Goal: Task Accomplishment & Management: Use online tool/utility

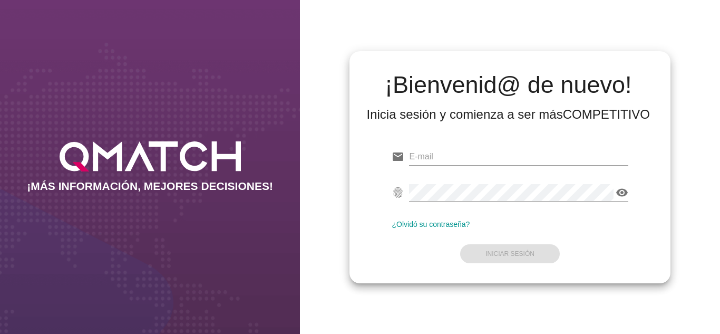
type input "[PERSON_NAME][EMAIL_ADDRESS][DOMAIN_NAME]"
click at [350, 166] on div "¡Bienvenid@ de nuevo! Inicia sesión y comienza a ser más COMPETITIVO email [PER…" at bounding box center [510, 167] width 321 height 232
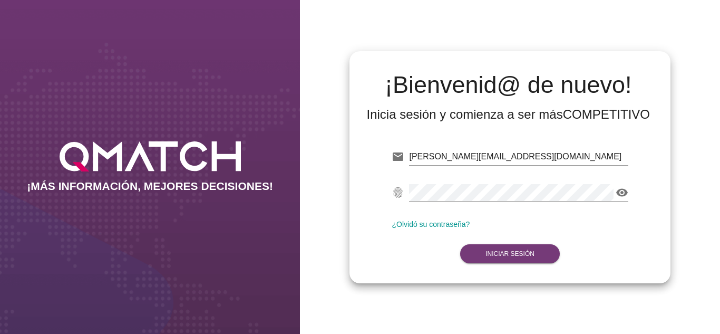
click at [477, 252] on button "Iniciar Sesión" at bounding box center [510, 253] width 100 height 19
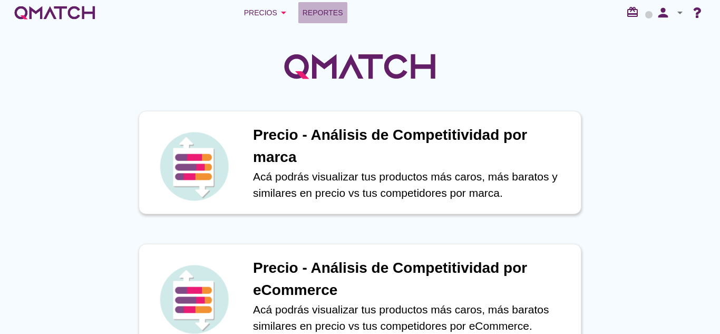
click at [311, 14] on span "Reportes" at bounding box center [323, 12] width 41 height 13
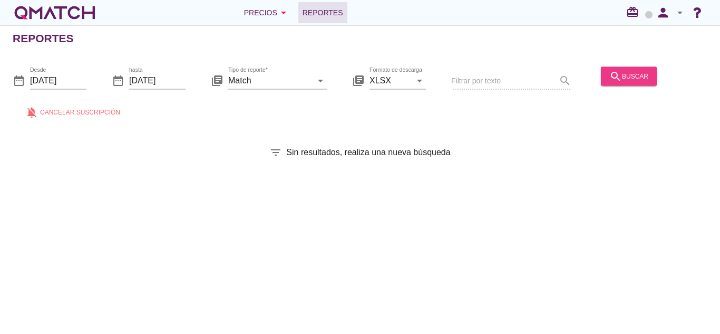
click at [623, 69] on button "search buscar" at bounding box center [629, 75] width 56 height 19
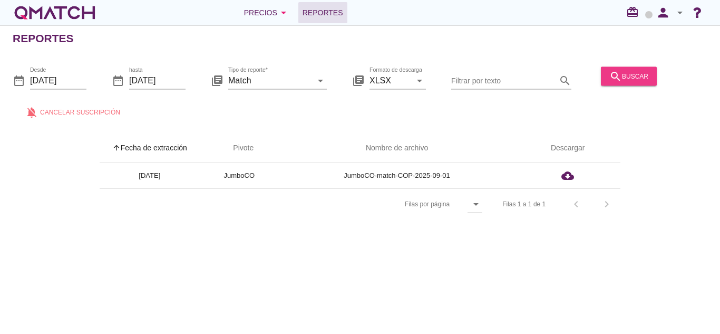
click at [645, 75] on div "search buscar" at bounding box center [629, 76] width 39 height 13
click at [642, 66] on button "search buscar" at bounding box center [629, 75] width 56 height 19
click at [633, 71] on div "search buscar" at bounding box center [629, 76] width 39 height 13
click at [622, 82] on button "search buscar" at bounding box center [629, 75] width 56 height 19
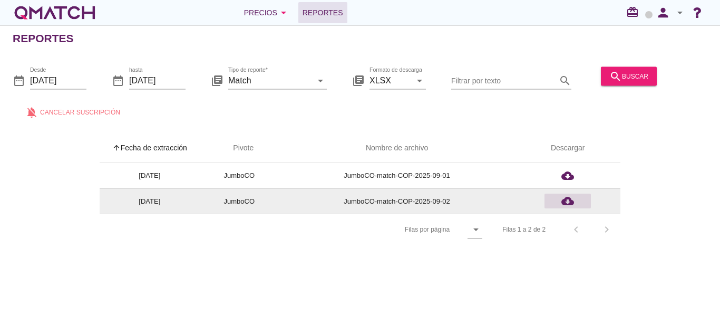
click at [576, 198] on div "cloud_download" at bounding box center [568, 201] width 38 height 13
click at [575, 200] on div "cloud_download" at bounding box center [568, 201] width 38 height 13
